Goal: Information Seeking & Learning: Learn about a topic

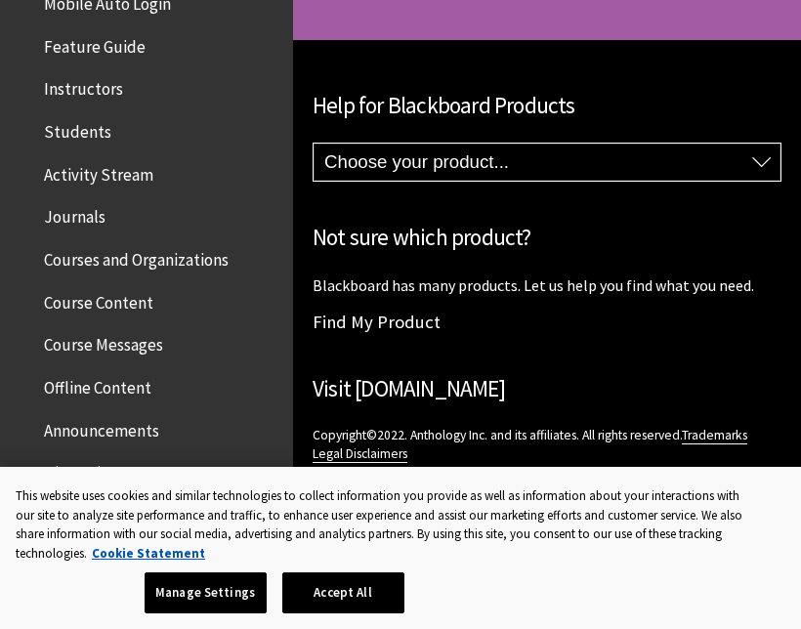
scroll to position [376, 0]
click at [196, 132] on span "Students" at bounding box center [151, 130] width 260 height 33
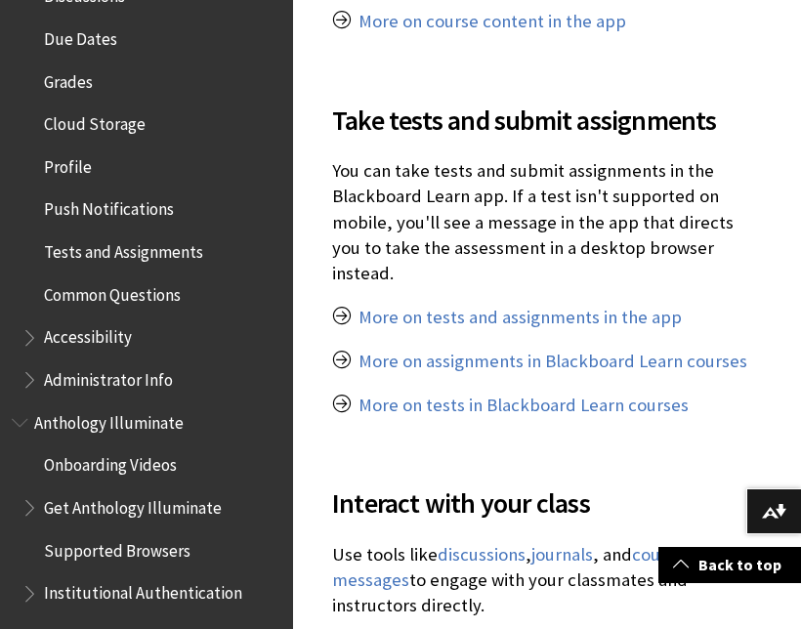
scroll to position [865, 0]
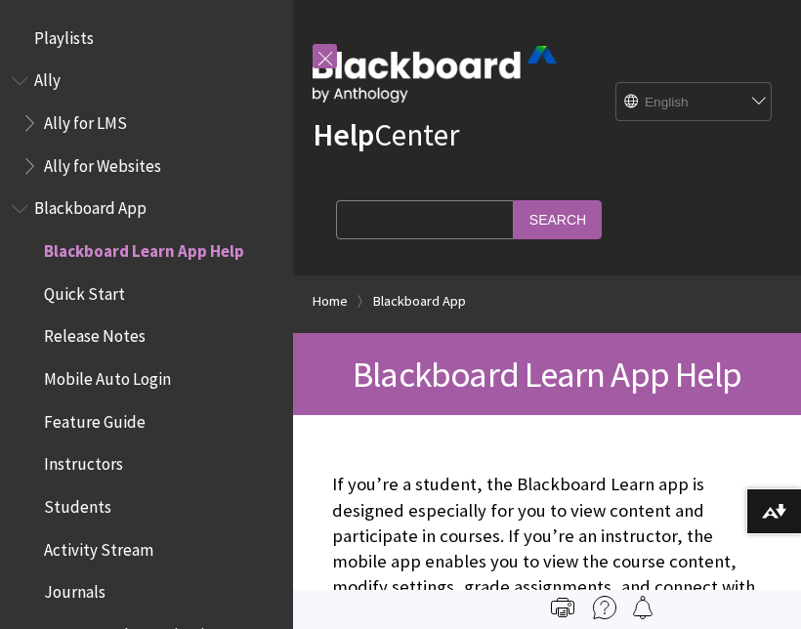
scroll to position [202, 0]
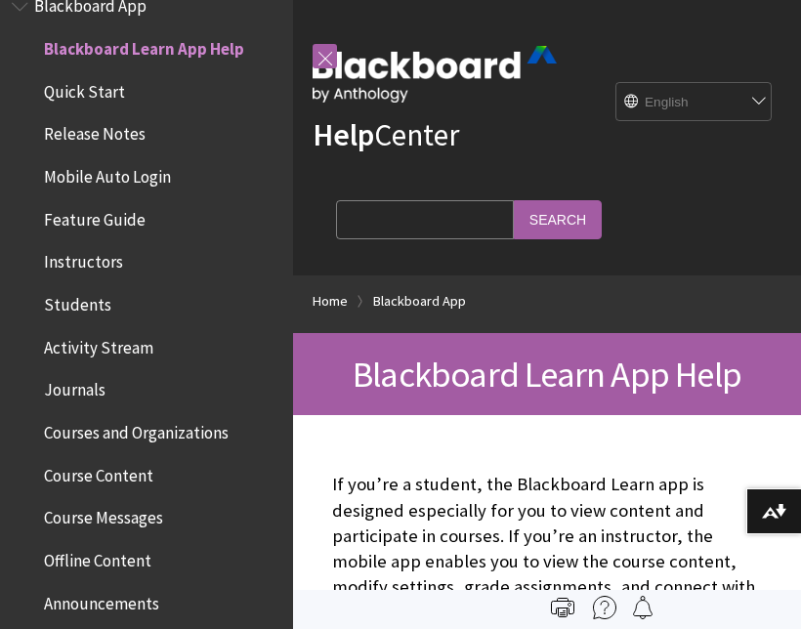
click at [128, 314] on ul "Blackboard Learn App Help Quick Start Release Notes Mobile Auto Login Feature G…" at bounding box center [147, 539] width 270 height 1014
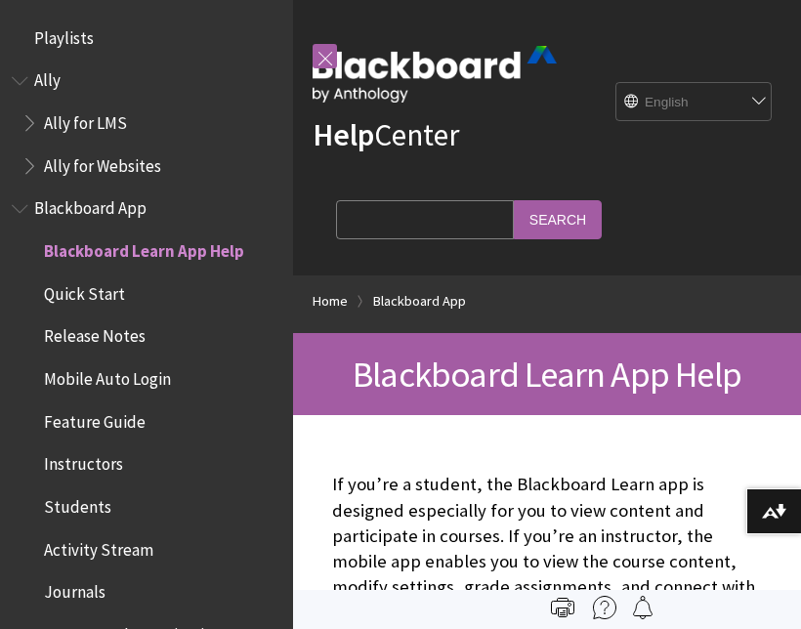
click at [139, 211] on span "Blackboard App" at bounding box center [90, 205] width 112 height 26
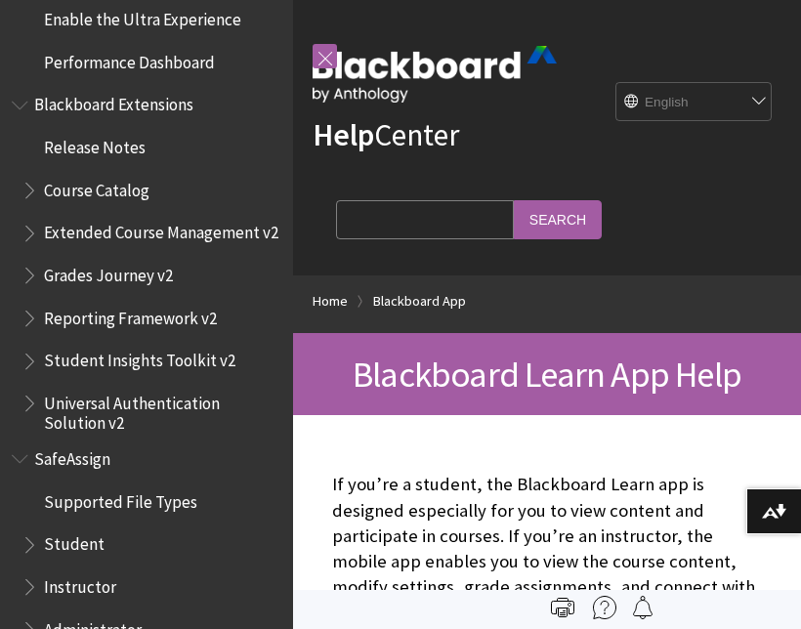
scroll to position [2034, 0]
click at [136, 529] on span "Student" at bounding box center [151, 545] width 260 height 33
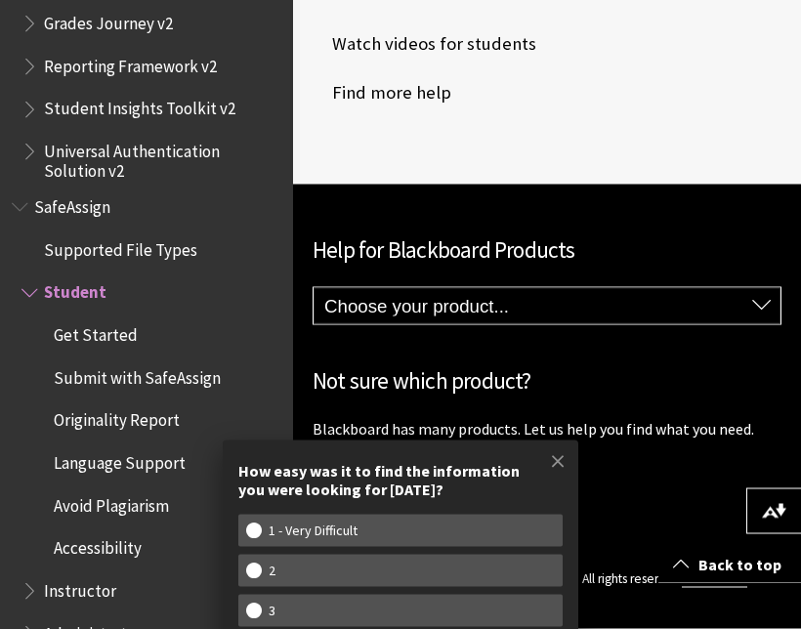
scroll to position [1755, 0]
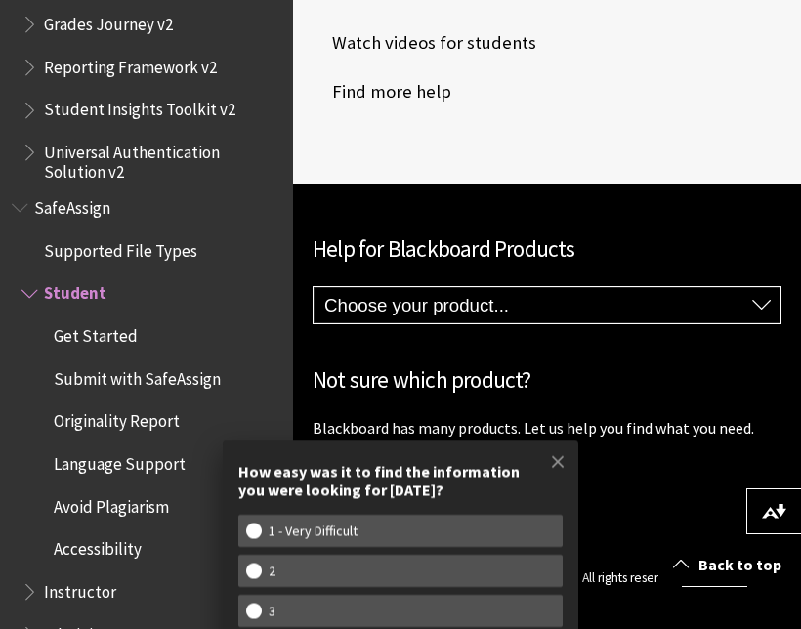
click at [706, 287] on select "Choose your product... Ally Blackboard App Blackboard Data Collaborate Communit…" at bounding box center [546, 305] width 467 height 37
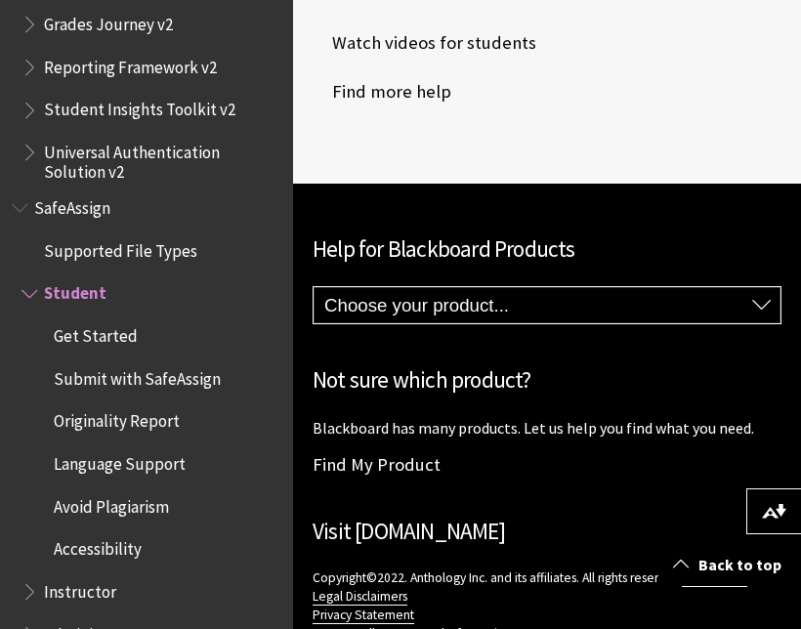
click at [769, 287] on select "Choose your product... Ally Blackboard App Blackboard Data Collaborate Communit…" at bounding box center [546, 305] width 467 height 37
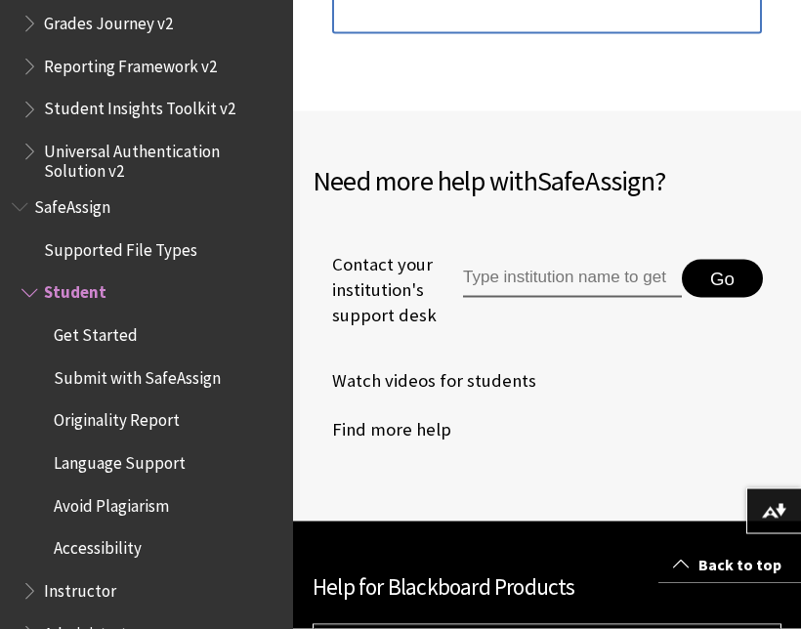
scroll to position [1416, 0]
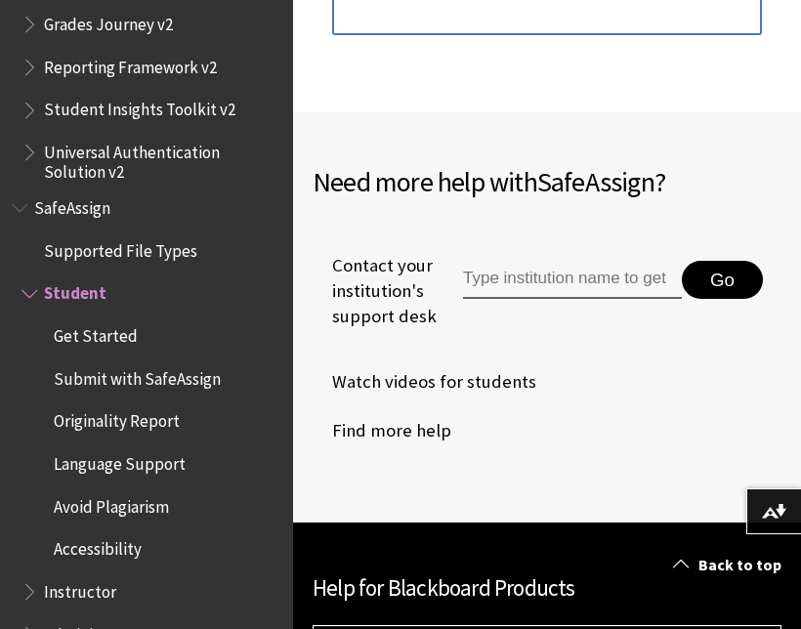
click at [620, 263] on input "Type institution name to get support" at bounding box center [572, 280] width 219 height 39
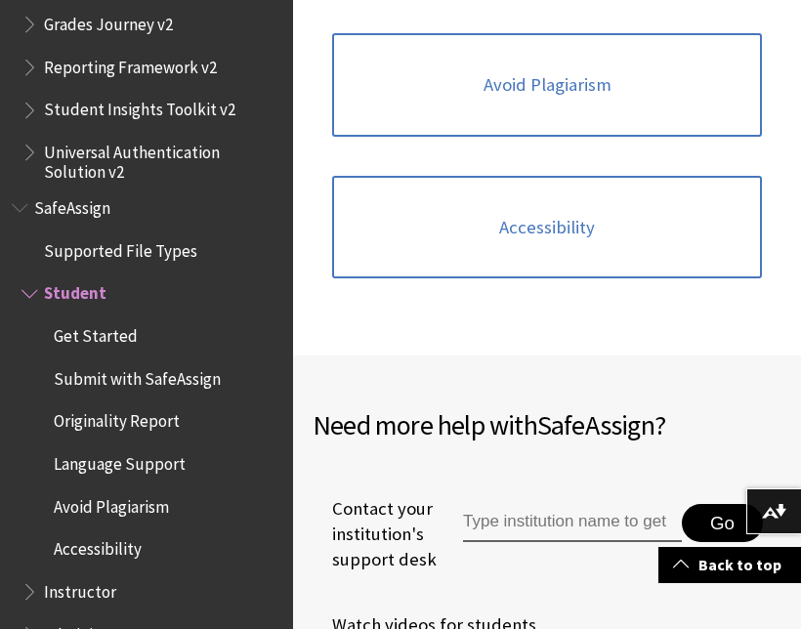
scroll to position [1871, 0]
